Goal: Task Accomplishment & Management: Complete application form

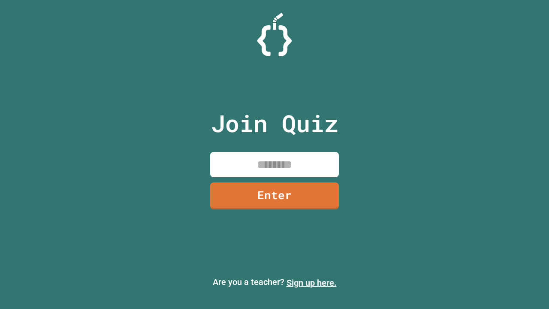
click at [311, 283] on link "Sign up here." at bounding box center [312, 283] width 50 height 10
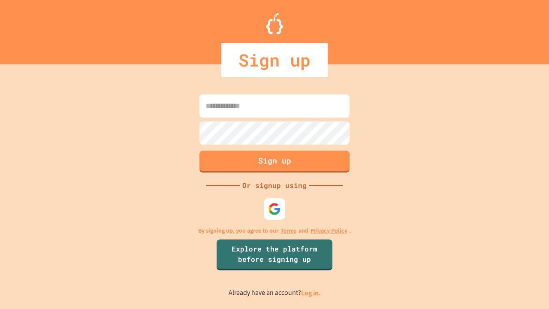
click at [311, 293] on link "Log in." at bounding box center [311, 292] width 20 height 9
